Goal: Find specific page/section: Find specific page/section

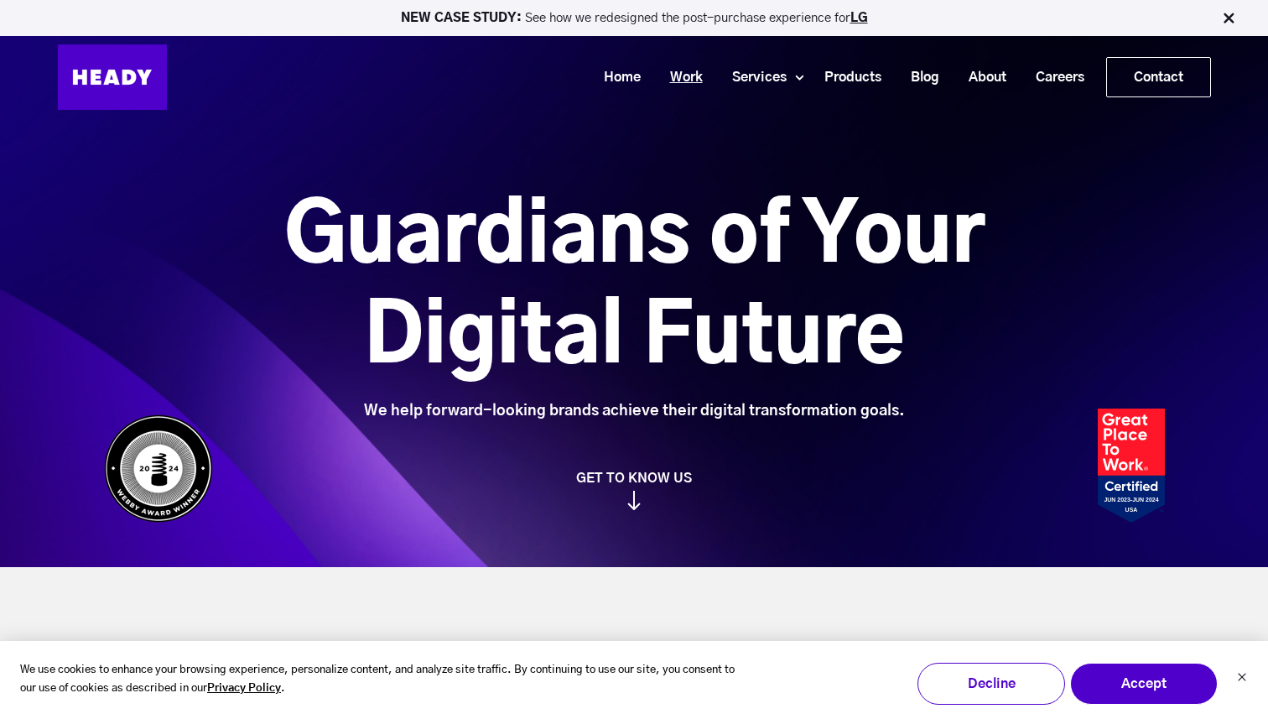
click at [683, 68] on link "Work" at bounding box center [680, 77] width 62 height 31
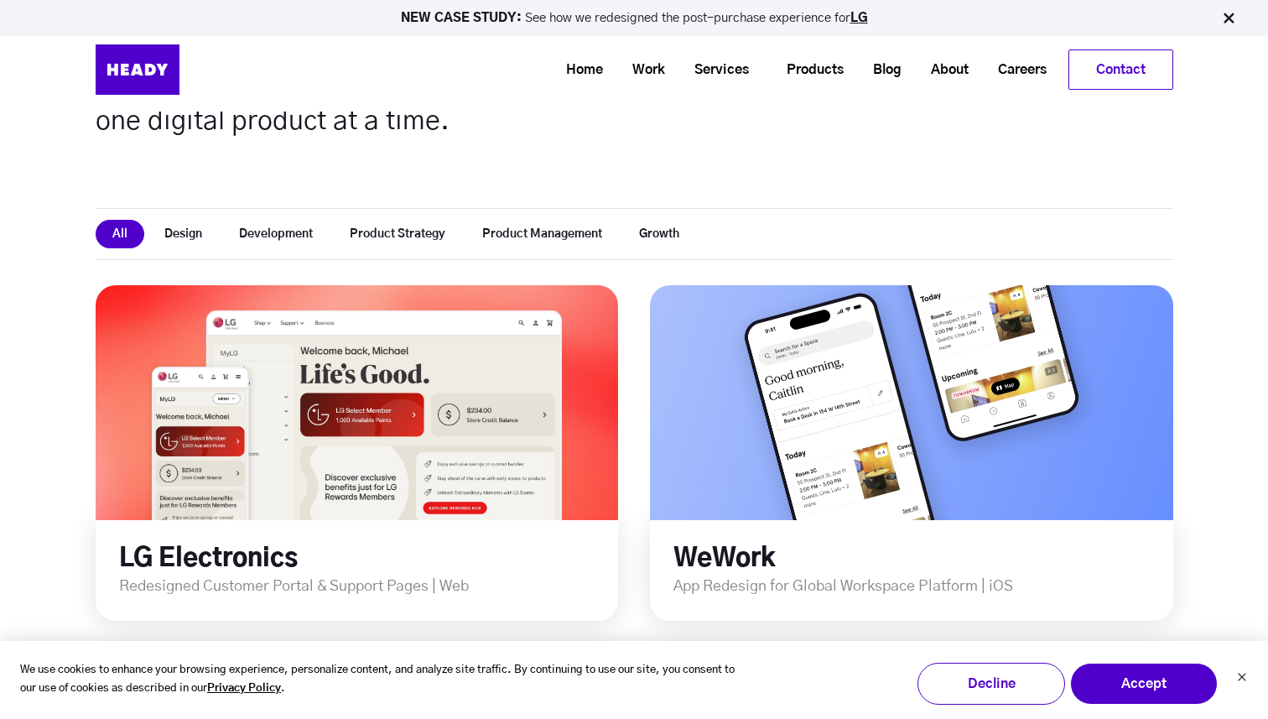
scroll to position [269, 0]
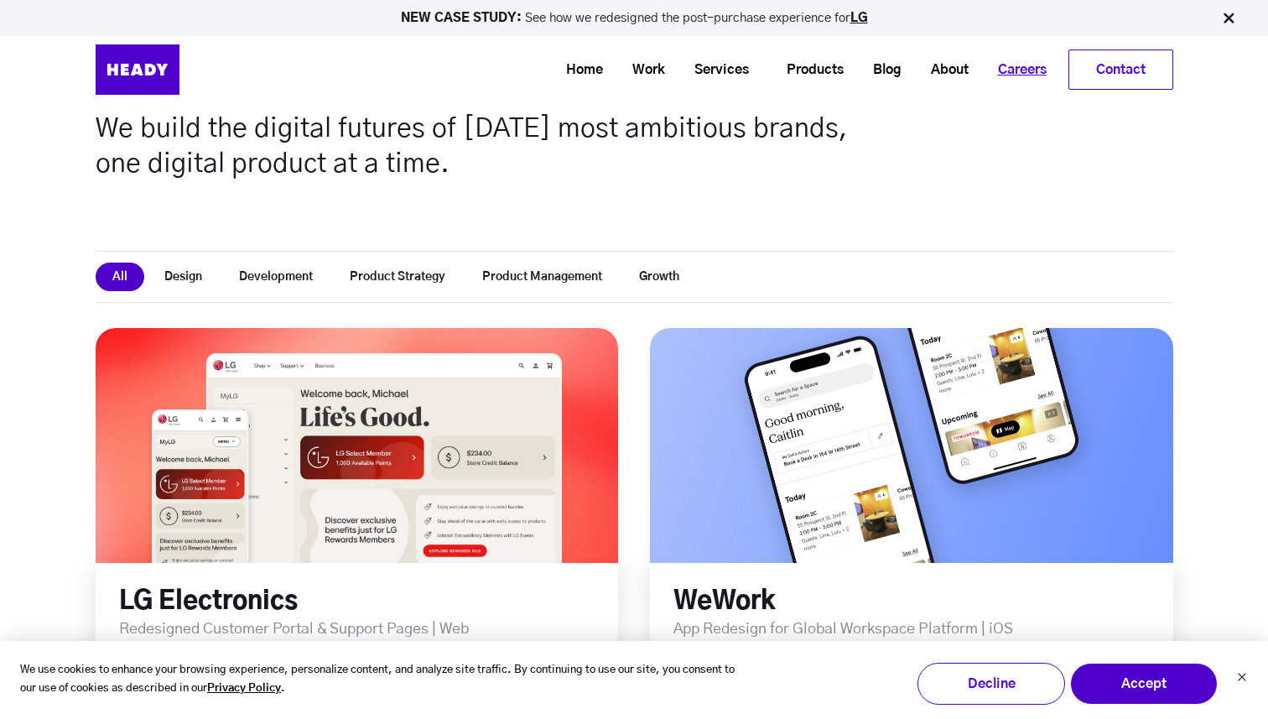
click at [1025, 67] on link "Careers" at bounding box center [1016, 70] width 78 height 31
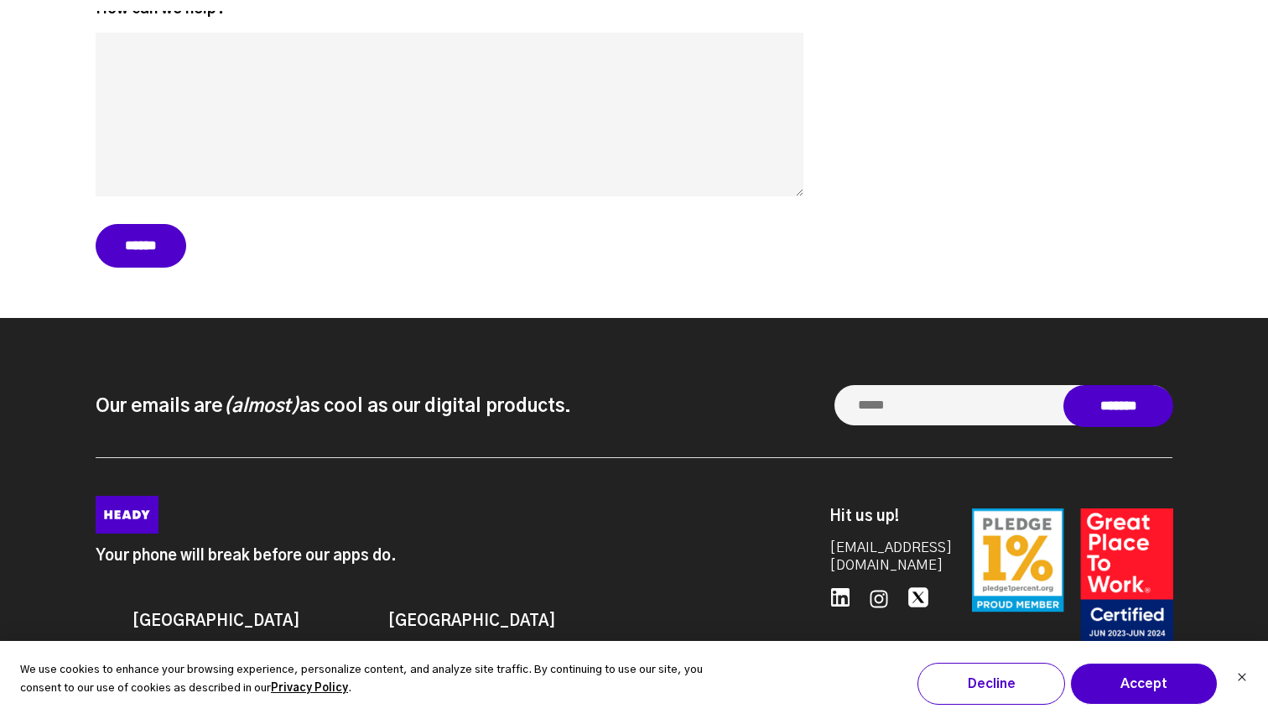
scroll to position [7525, 0]
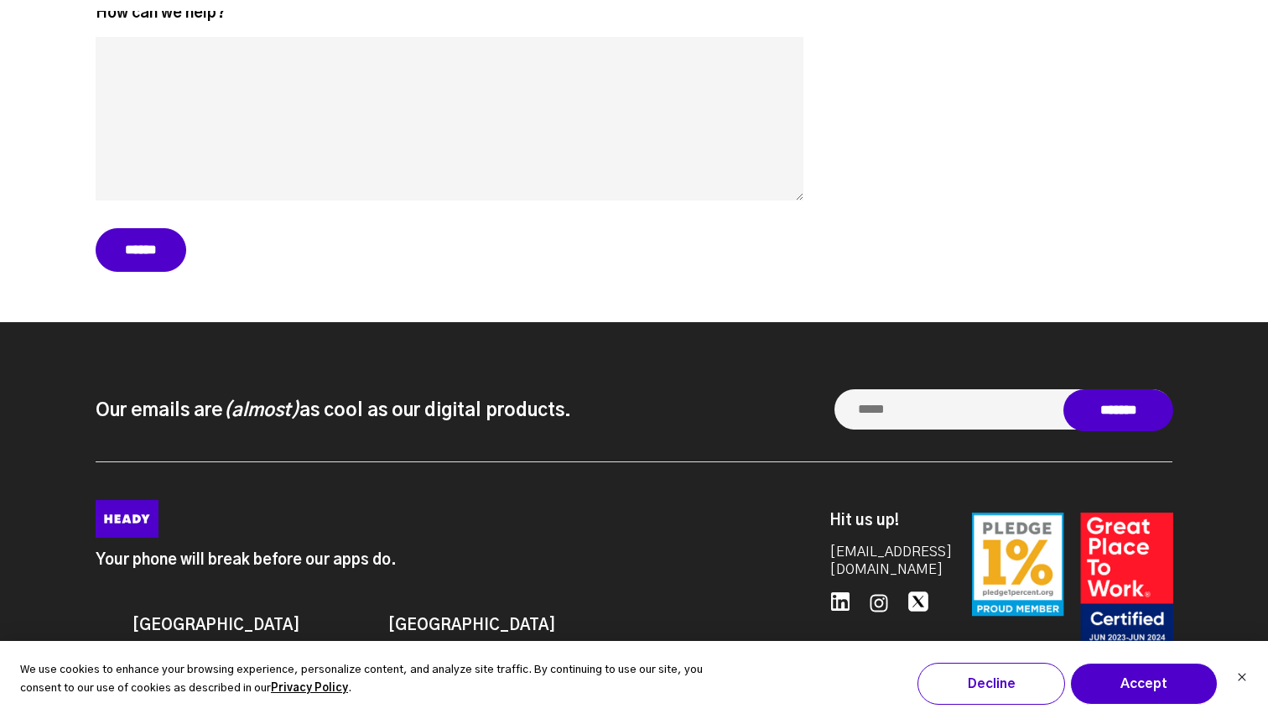
click at [876, 594] on icon at bounding box center [880, 603] width 18 height 18
